Goal: Communication & Community: Connect with others

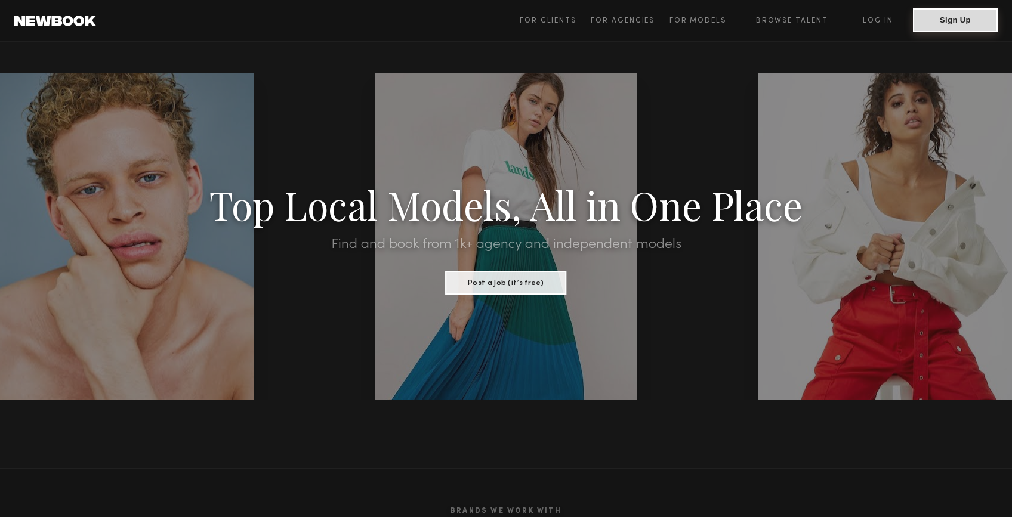
click at [947, 24] on button "Sign Up" at bounding box center [955, 20] width 85 height 24
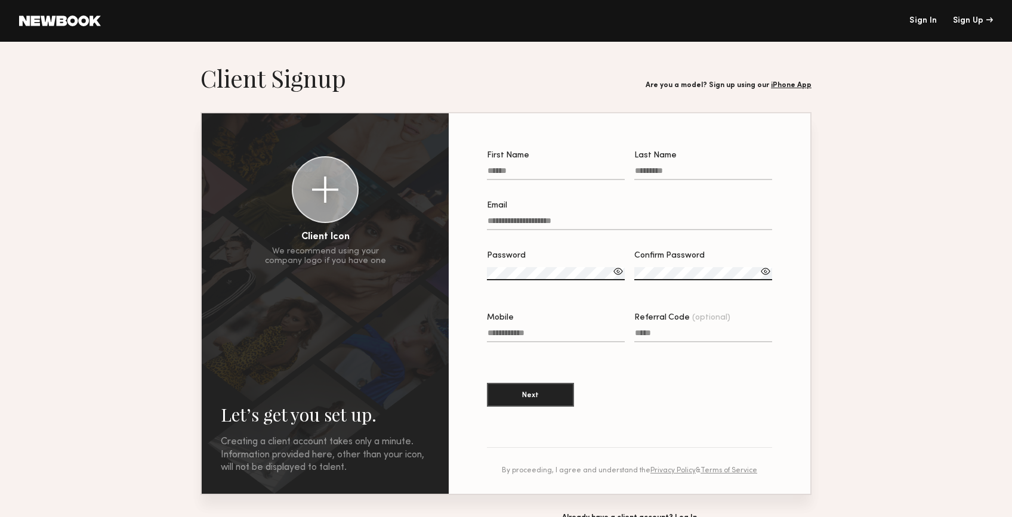
click at [922, 19] on link "Sign In" at bounding box center [922, 21] width 27 height 8
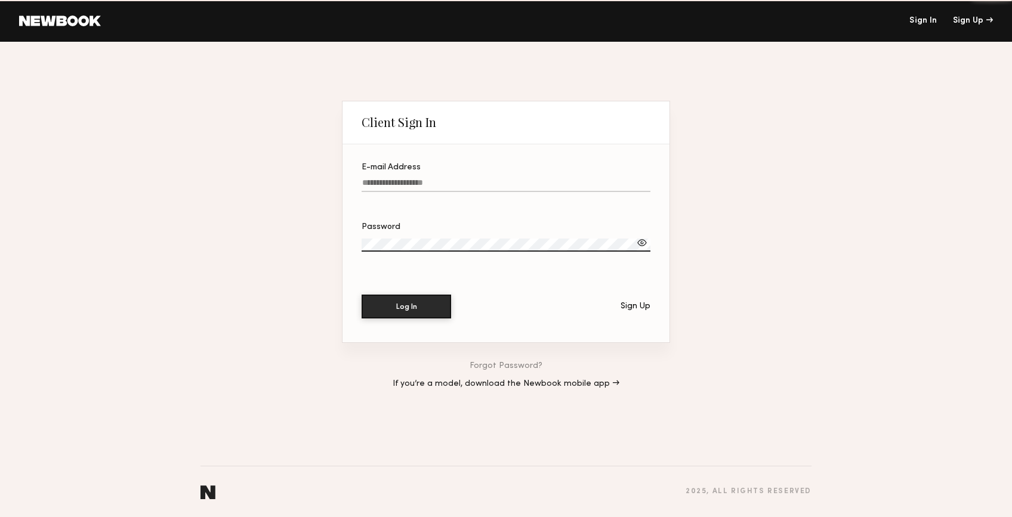
type input "**********"
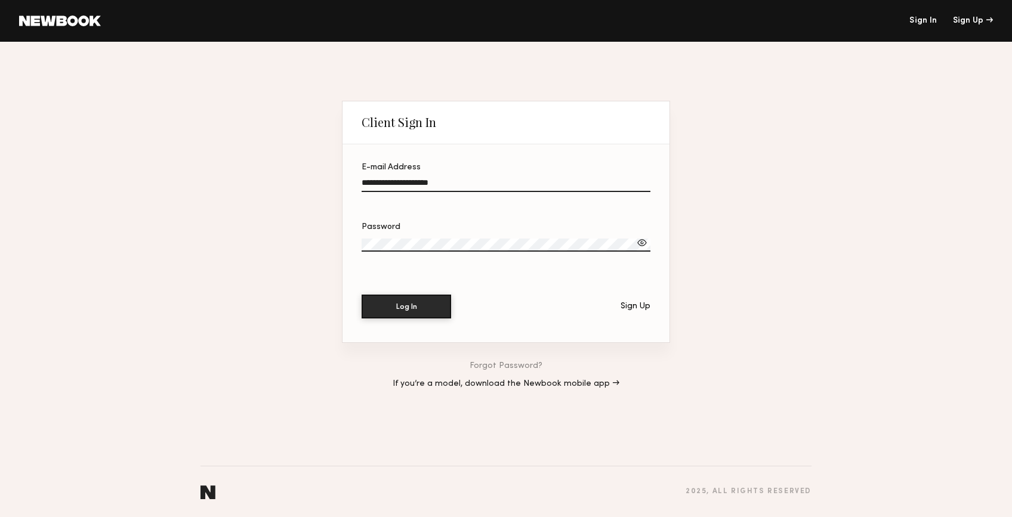
click at [478, 181] on input "**********" at bounding box center [506, 185] width 289 height 14
click at [403, 316] on button "Log In" at bounding box center [406, 306] width 89 height 24
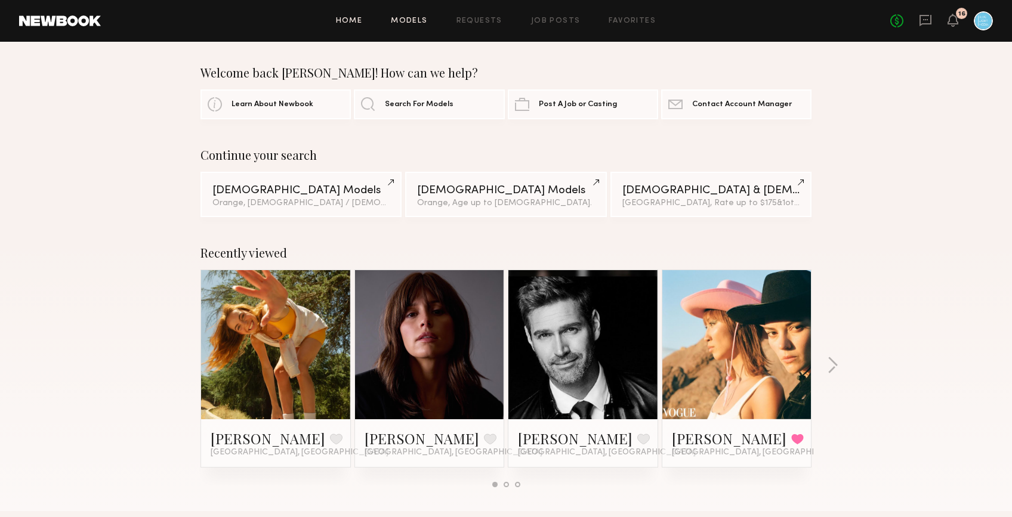
click at [420, 17] on div "Home Models Requests Job Posts Favorites Sign Out No fees up to $5,000 16" at bounding box center [547, 20] width 892 height 19
click at [420, 17] on link "Models" at bounding box center [409, 21] width 36 height 8
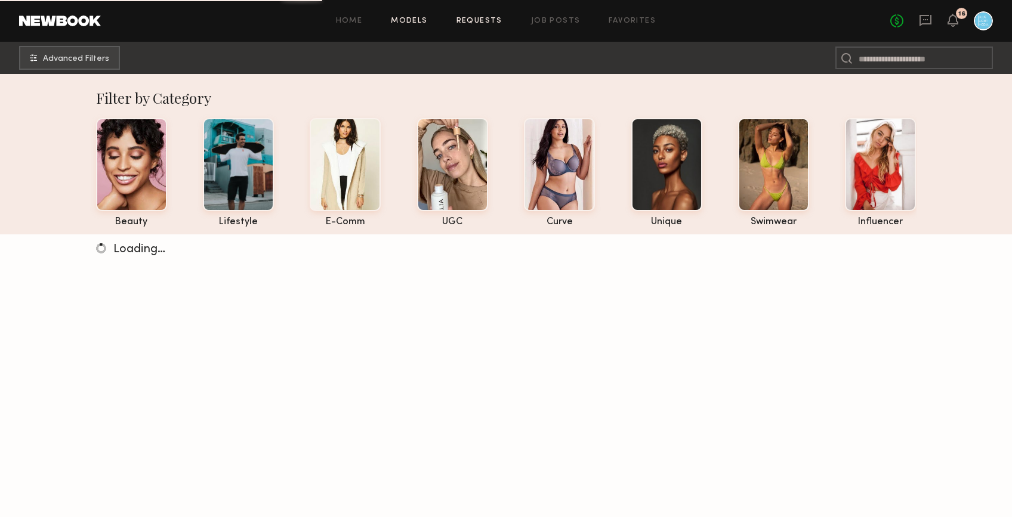
click at [483, 23] on link "Requests" at bounding box center [479, 21] width 46 height 8
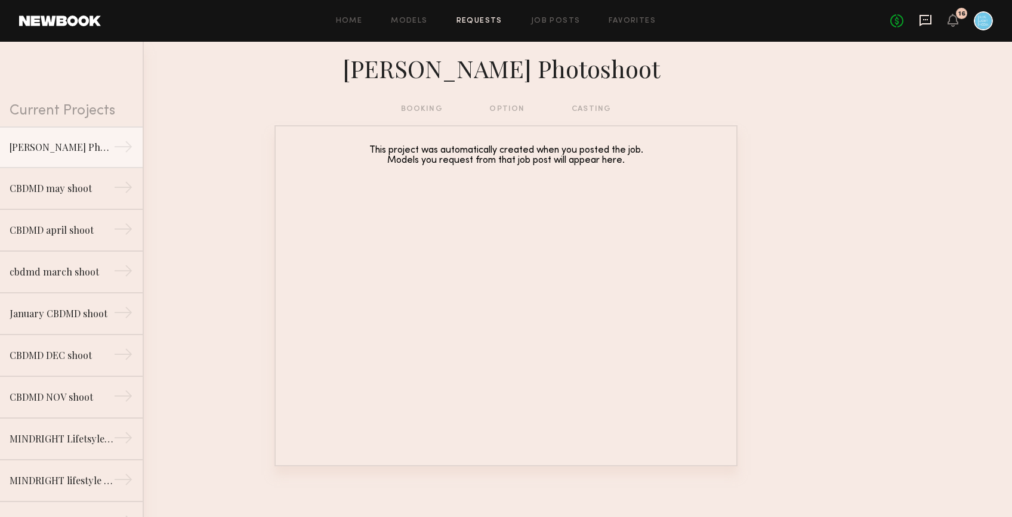
click at [926, 21] on icon at bounding box center [925, 20] width 13 height 13
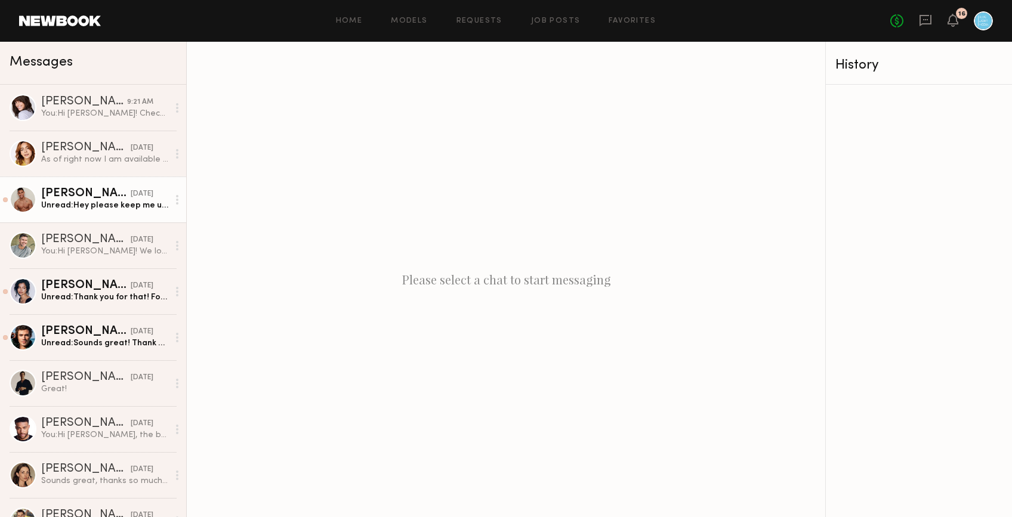
click at [87, 196] on div "[PERSON_NAME]" at bounding box center [85, 194] width 89 height 12
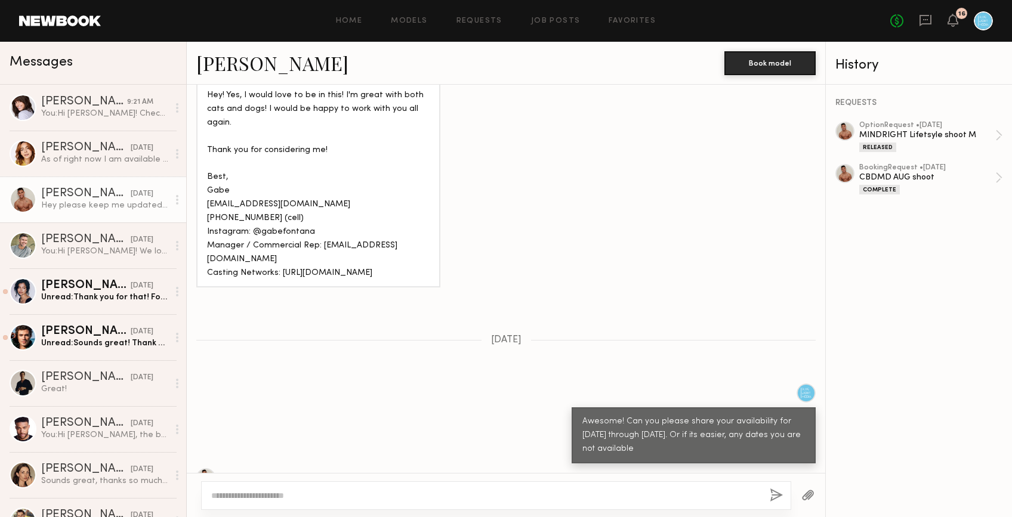
scroll to position [654, 0]
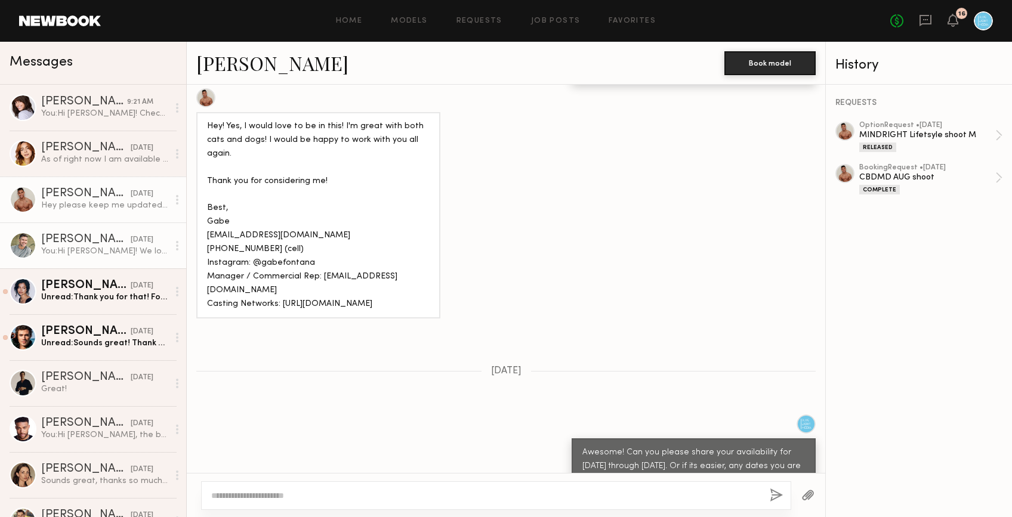
click at [109, 244] on div "[PERSON_NAME]" at bounding box center [85, 240] width 89 height 12
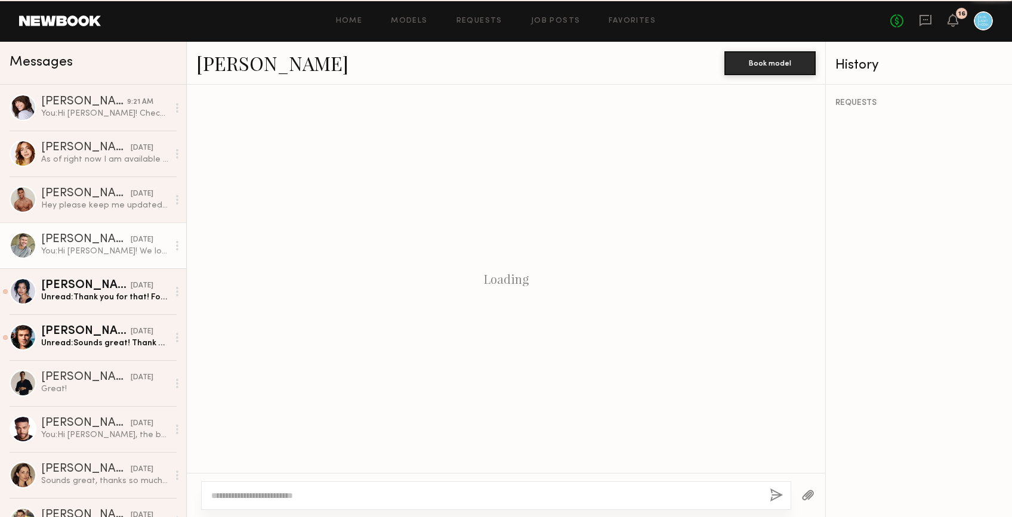
scroll to position [1104, 0]
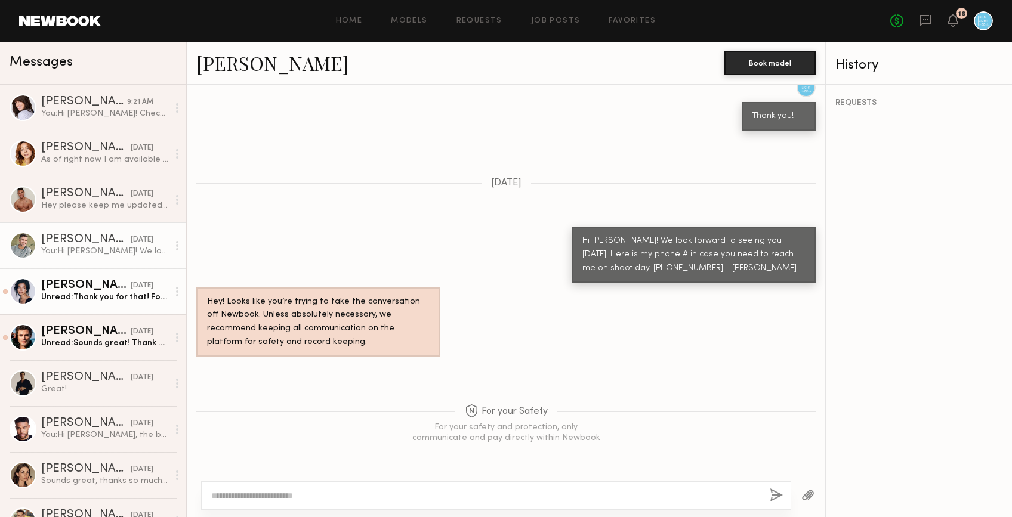
click at [100, 295] on div "Unread: Thank you for that! For the last week of July i'm available the 29th or…" at bounding box center [104, 297] width 127 height 11
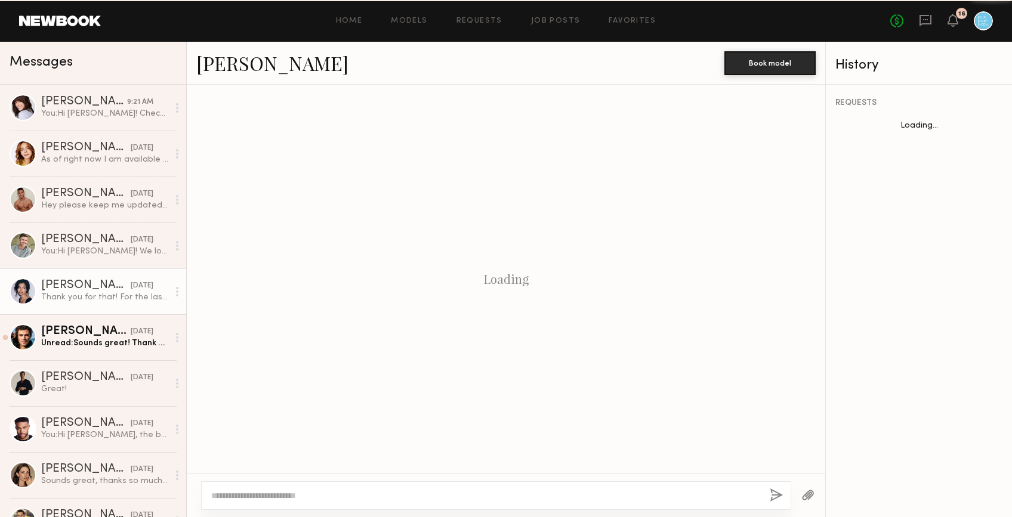
scroll to position [1268, 0]
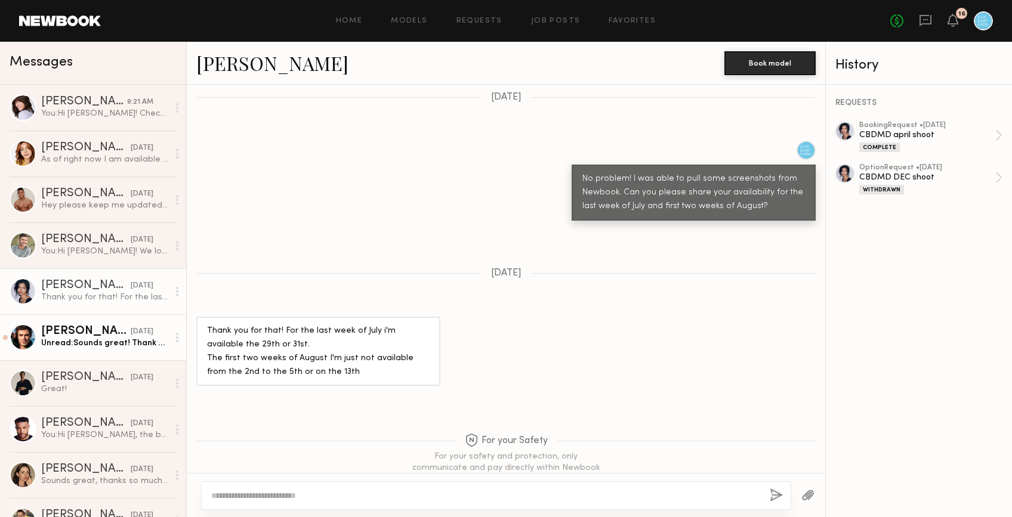
click at [92, 336] on div "[PERSON_NAME]" at bounding box center [85, 332] width 89 height 12
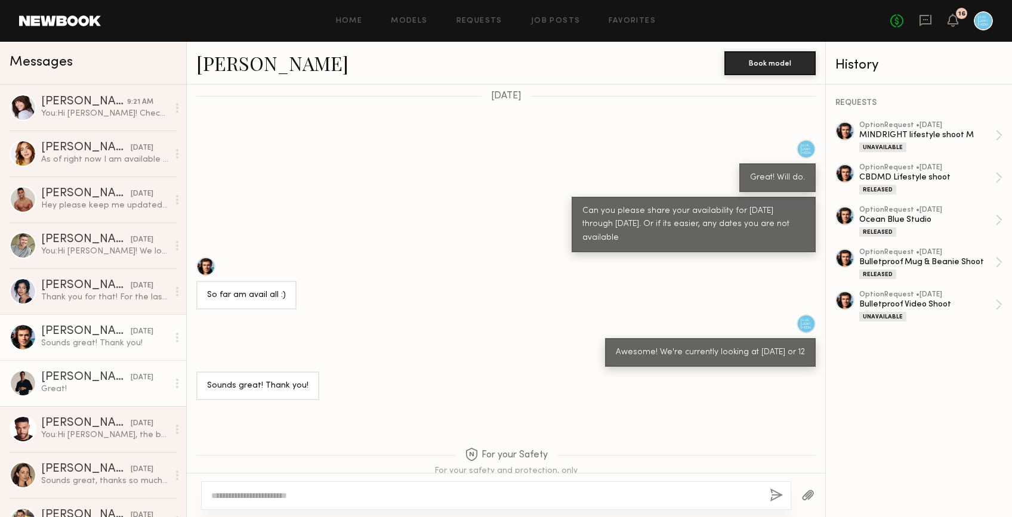
scroll to position [54, 0]
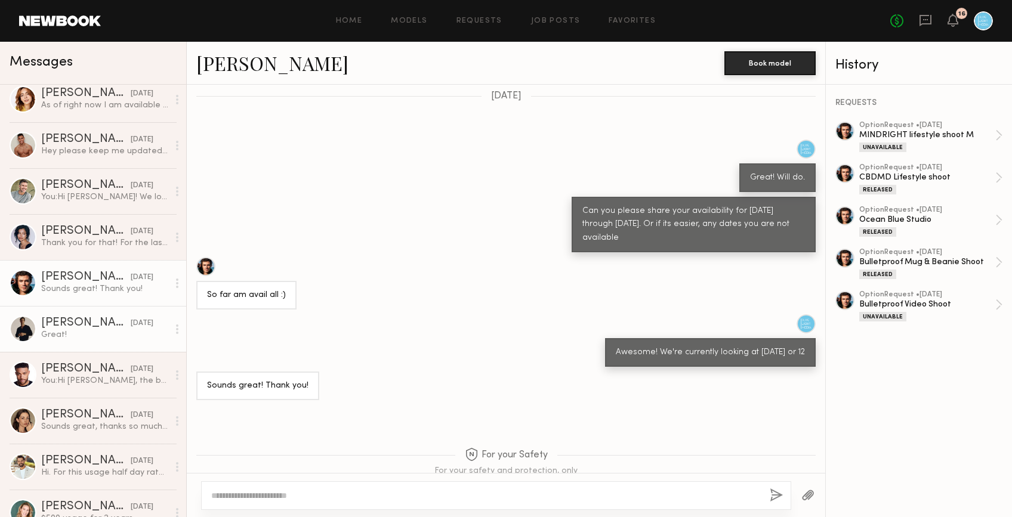
click at [82, 337] on div "Great!" at bounding box center [104, 334] width 127 height 11
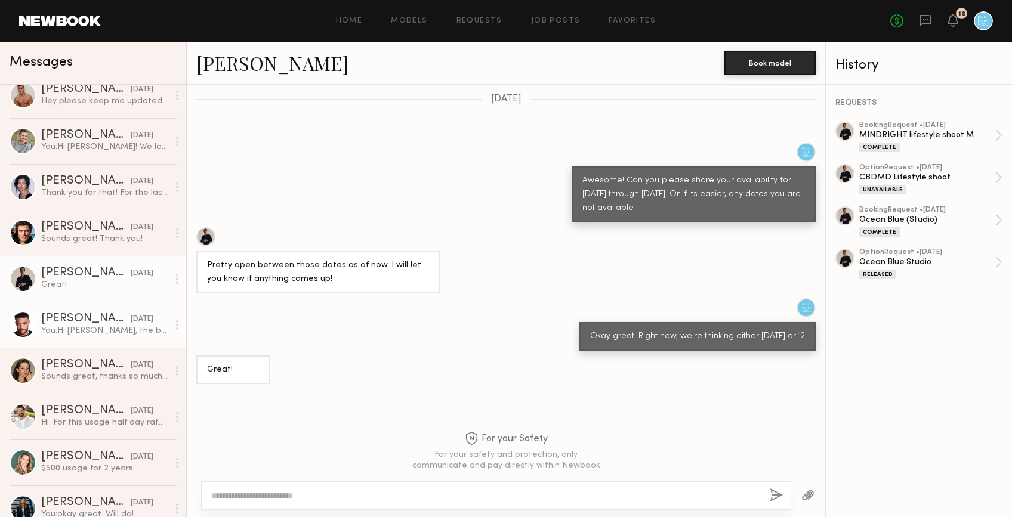
scroll to position [105, 0]
click at [94, 323] on div "[PERSON_NAME]" at bounding box center [85, 319] width 89 height 12
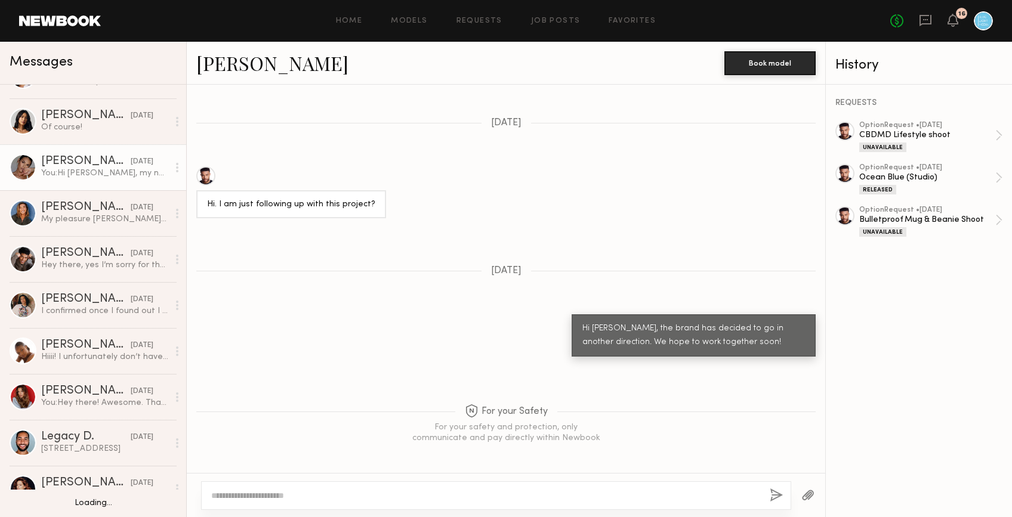
scroll to position [963, 0]
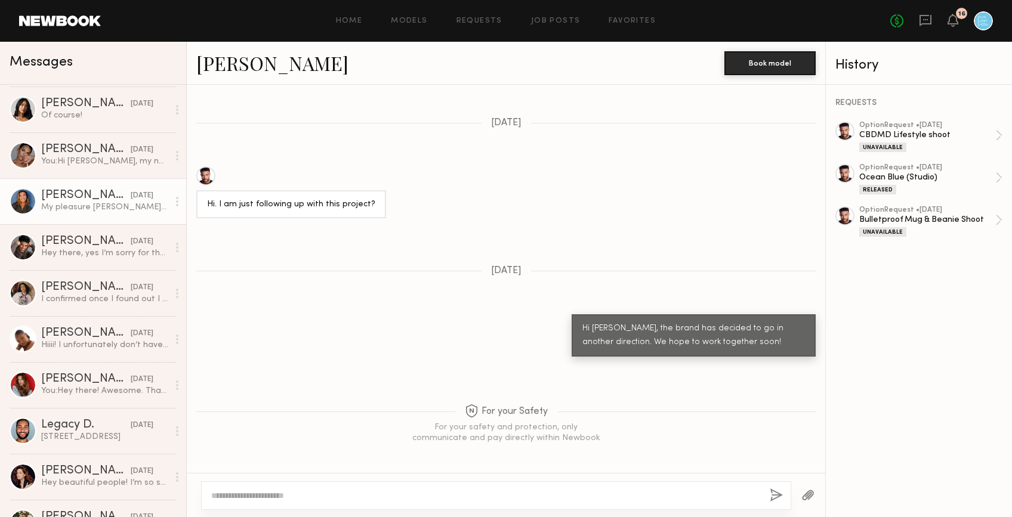
click at [80, 210] on div "My pleasure [PERSON_NAME] thank you for having me on!" at bounding box center [104, 207] width 127 height 11
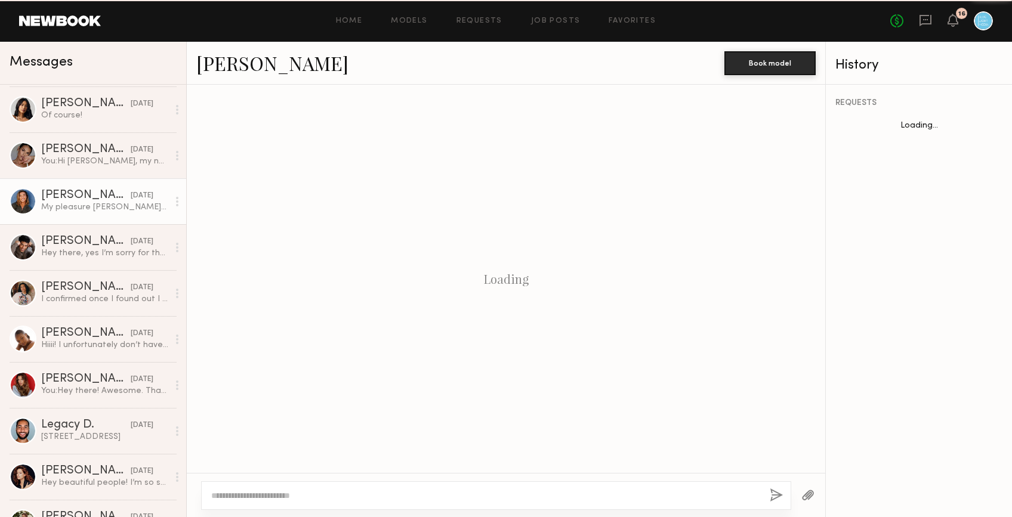
scroll to position [860, 0]
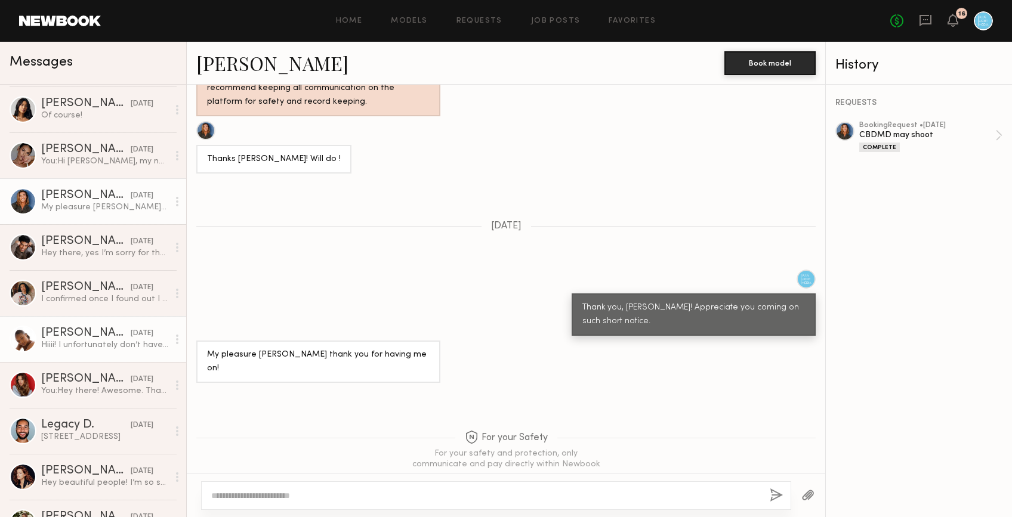
click at [86, 328] on div "[PERSON_NAME]" at bounding box center [85, 334] width 89 height 12
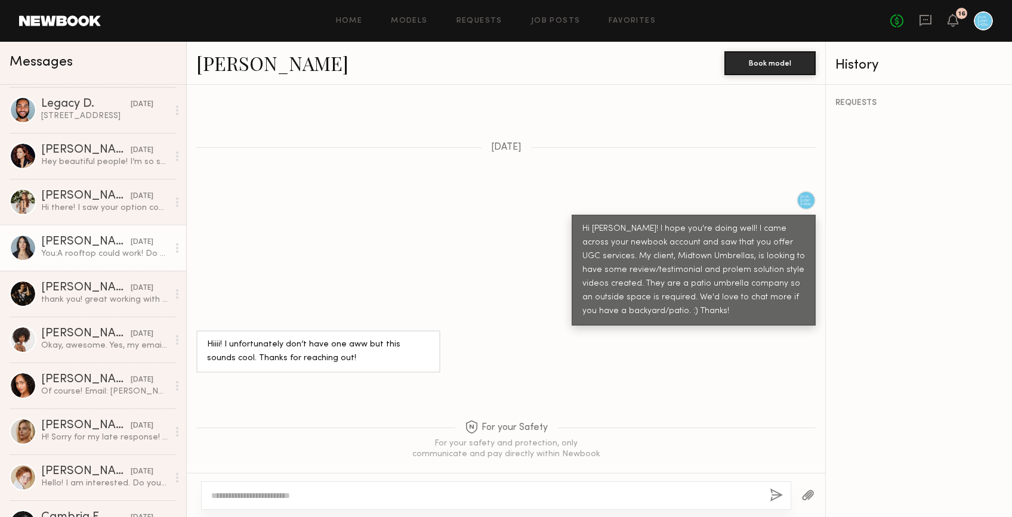
scroll to position [1292, 0]
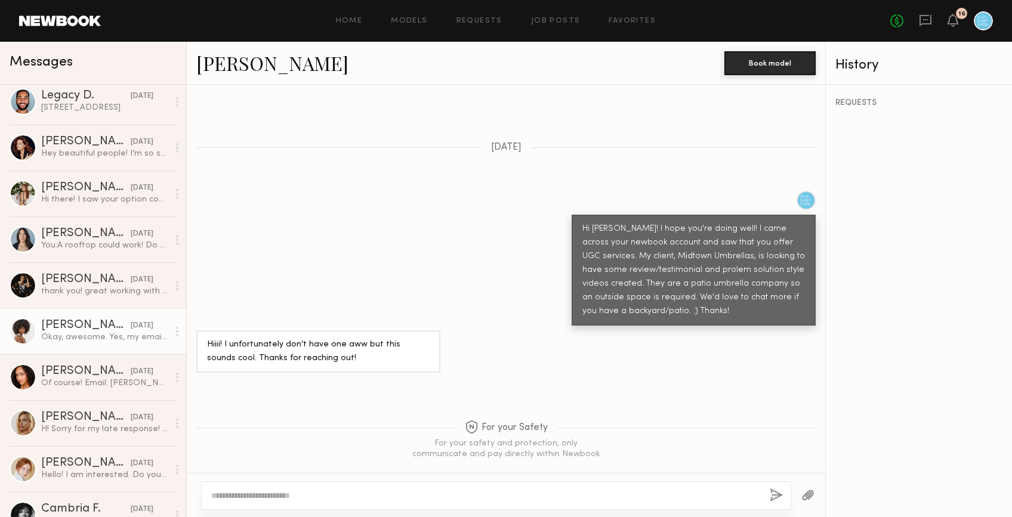
click at [81, 318] on link "[PERSON_NAME] [DATE] Okay, awesome. Yes, my email is [EMAIL_ADDRESS][DOMAIN_NAM…" at bounding box center [93, 331] width 186 height 46
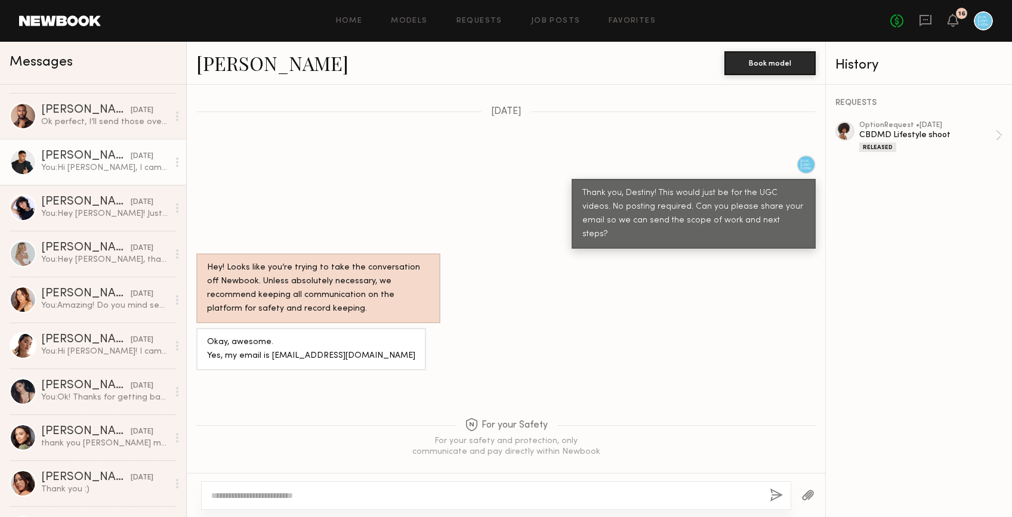
scroll to position [1907, 0]
